Goal: Check status: Verify the current state of an ongoing process or item

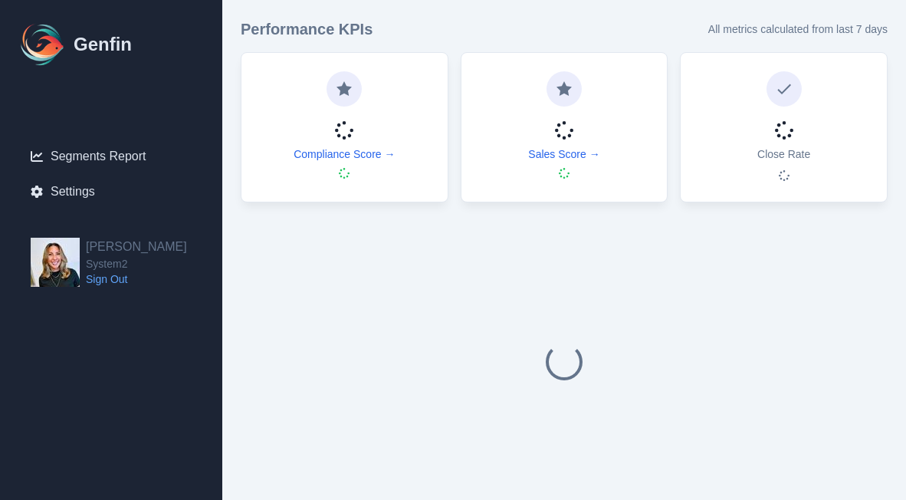
select select "14"
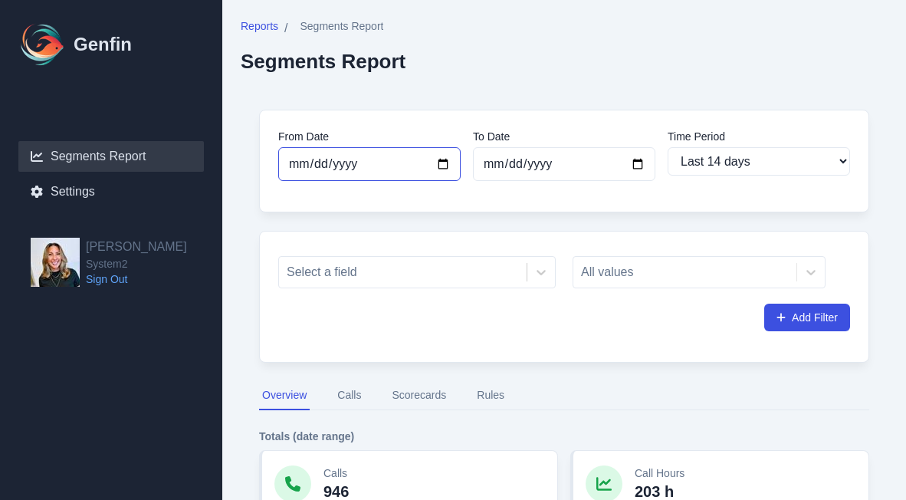
click at [369, 163] on input "[DATE]" at bounding box center [369, 164] width 182 height 34
click at [453, 163] on input "[DATE]" at bounding box center [369, 164] width 182 height 34
click at [440, 159] on input "[DATE]" at bounding box center [369, 164] width 182 height 34
type input "[DATE]"
select select "custom"
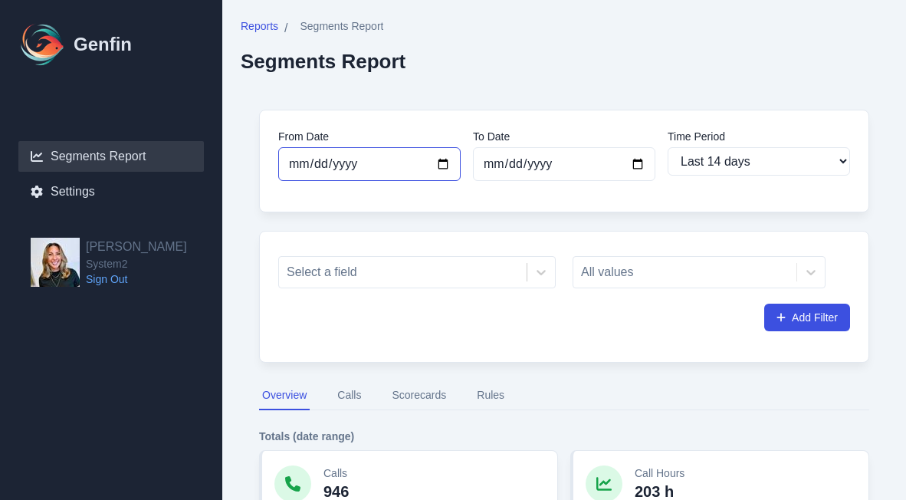
type input "[DATE]"
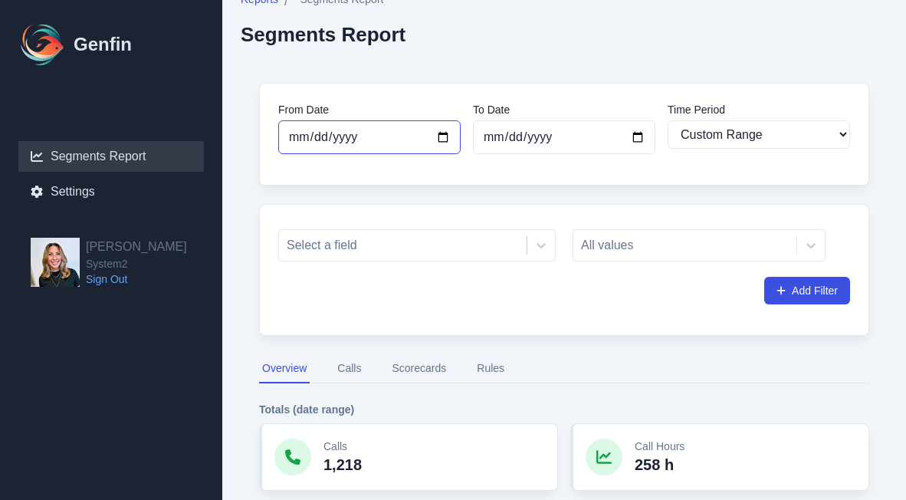
scroll to position [107, 0]
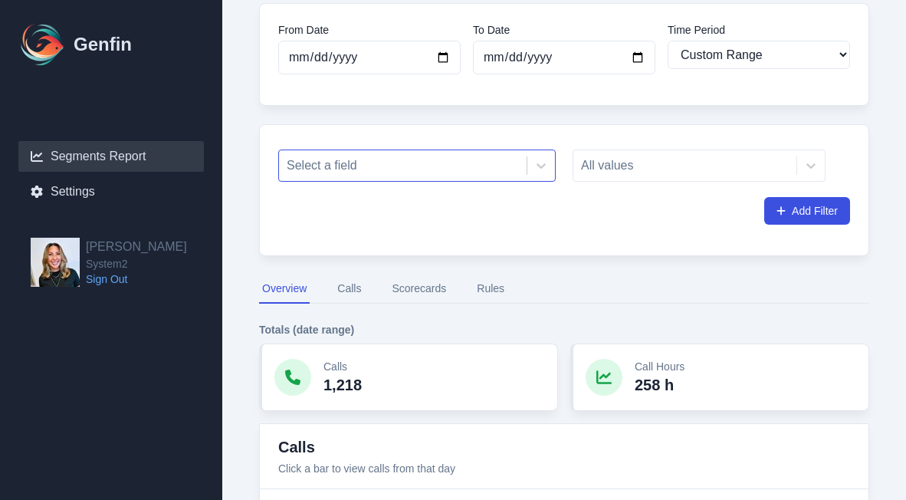
click at [443, 163] on div at bounding box center [403, 165] width 232 height 21
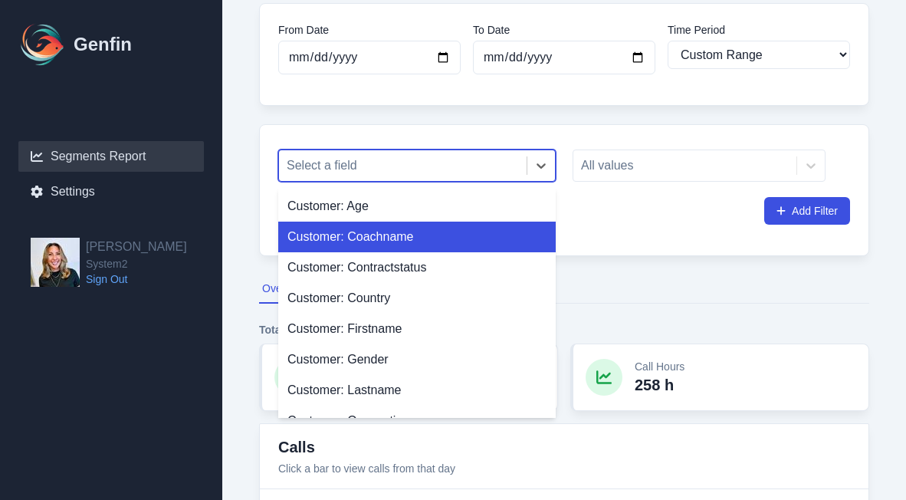
click at [436, 235] on div "Customer: Coachname" at bounding box center [416, 237] width 277 height 31
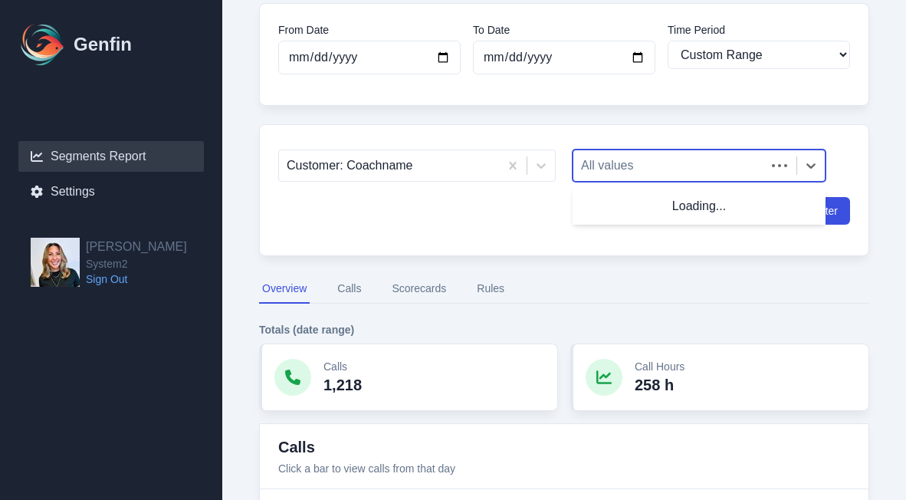
click at [632, 168] on div at bounding box center [669, 165] width 177 height 21
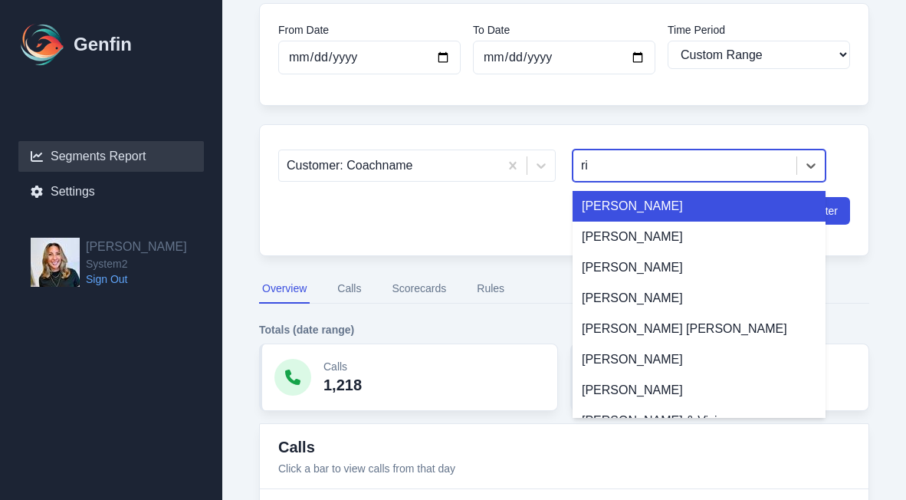
type input "rig"
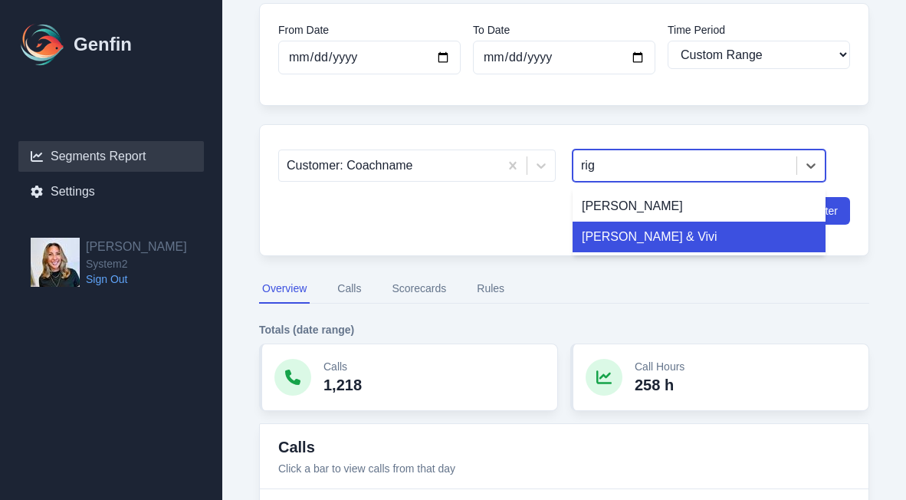
click at [632, 251] on div "[PERSON_NAME] & Vivi" at bounding box center [699, 237] width 253 height 31
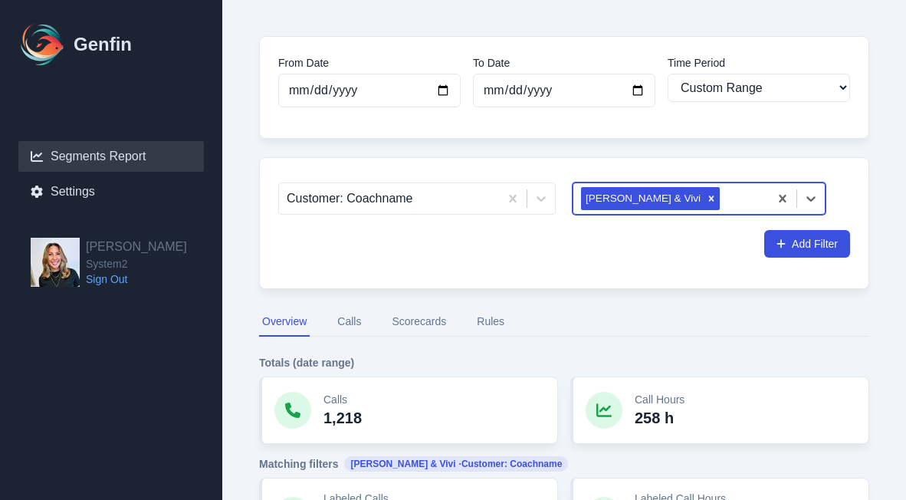
scroll to position [34, 0]
